Goal: Information Seeking & Learning: Learn about a topic

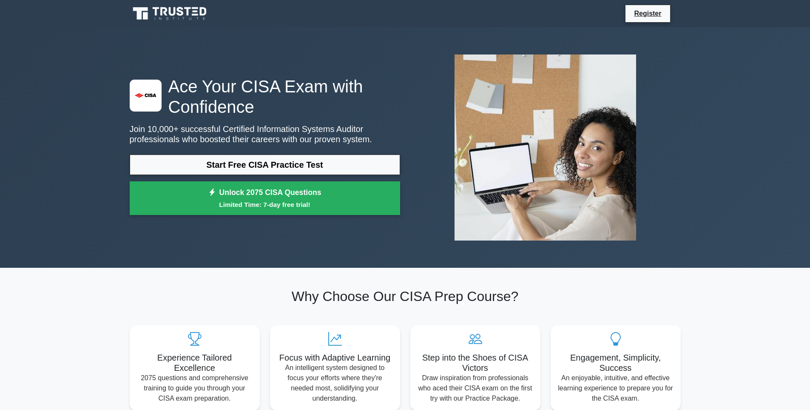
click at [257, 167] on link "Start Free CISA Practice Test" at bounding box center [265, 164] width 271 height 20
